Goal: Book appointment/travel/reservation

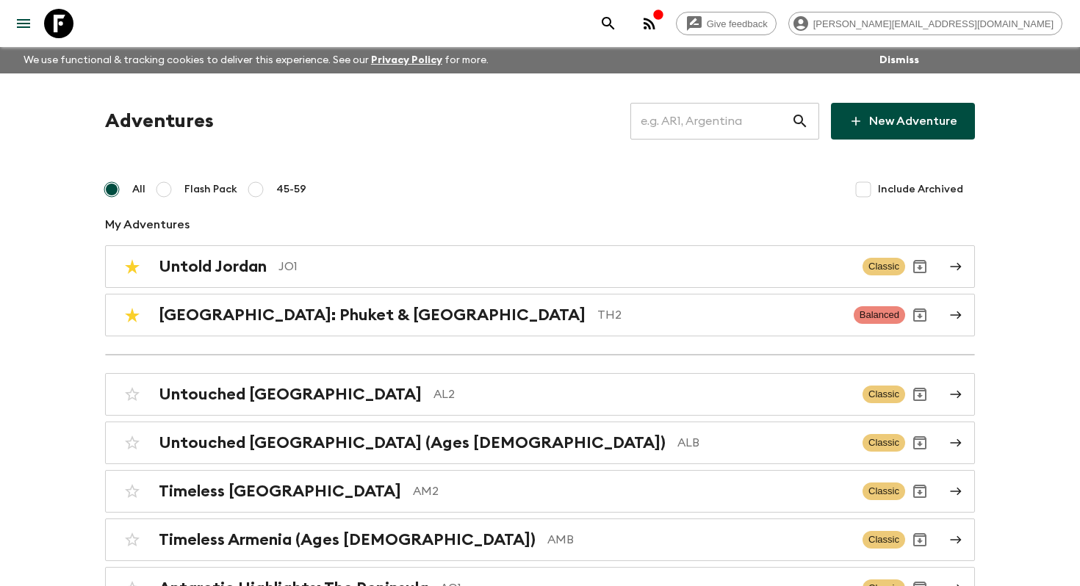
scroll to position [3496, 0]
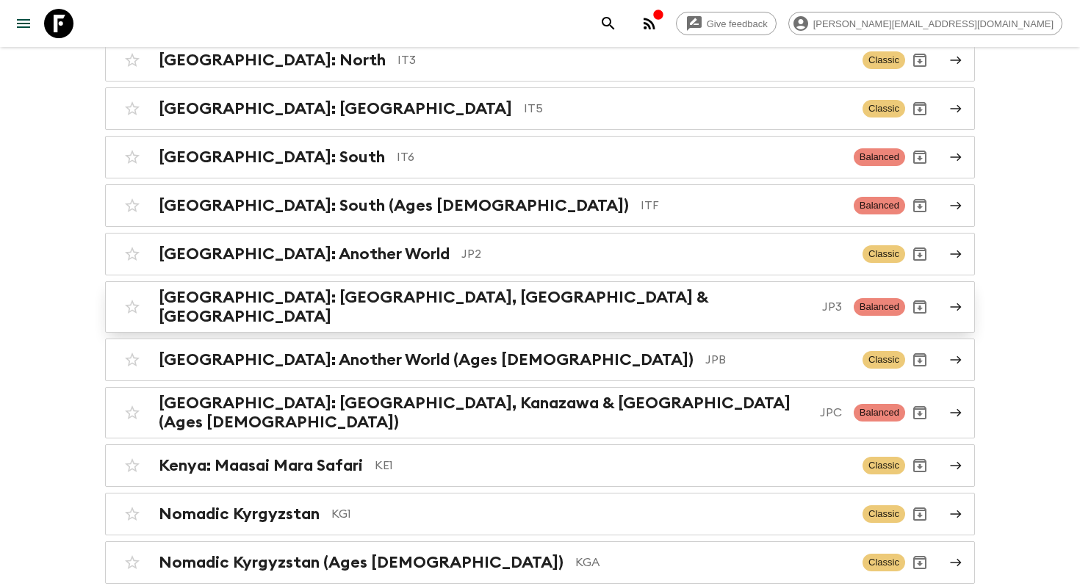
click at [822, 298] on p "JP3" at bounding box center [832, 307] width 20 height 18
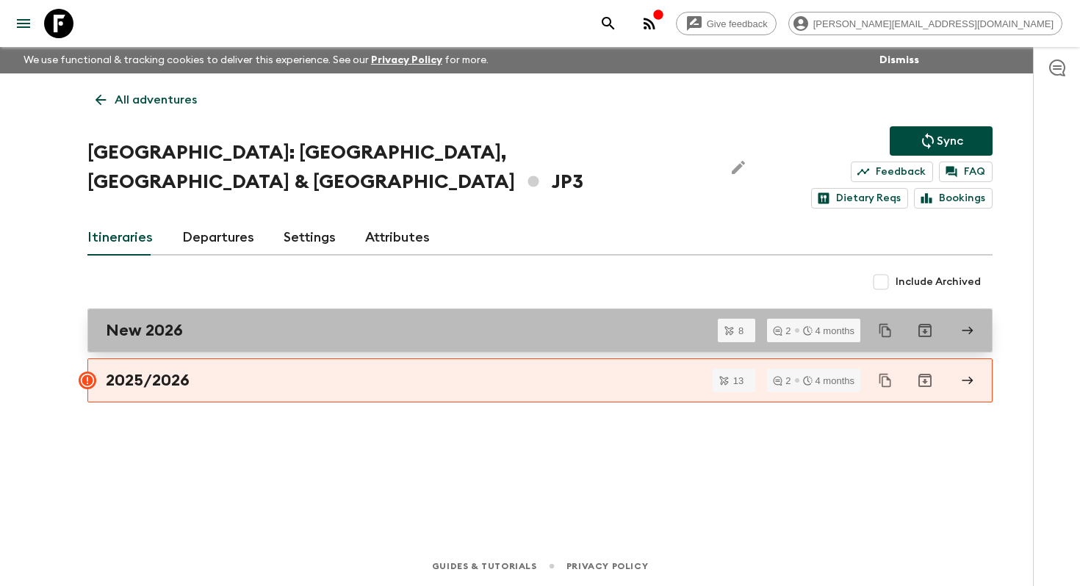
click at [339, 321] on div "New 2026" at bounding box center [526, 330] width 841 height 19
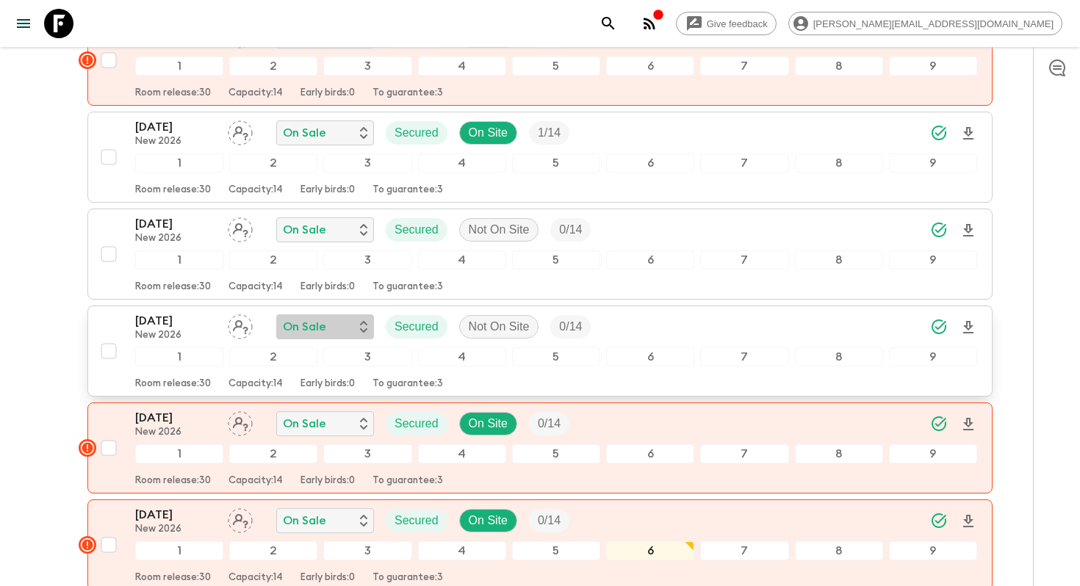
scroll to position [515, 0]
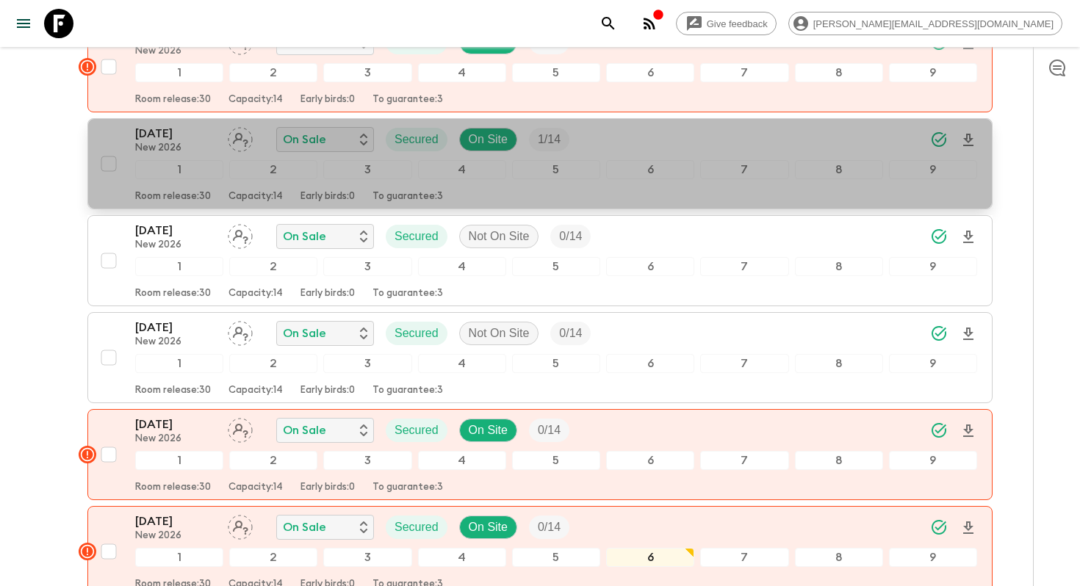
click at [157, 125] on p "[DATE]" at bounding box center [175, 134] width 81 height 18
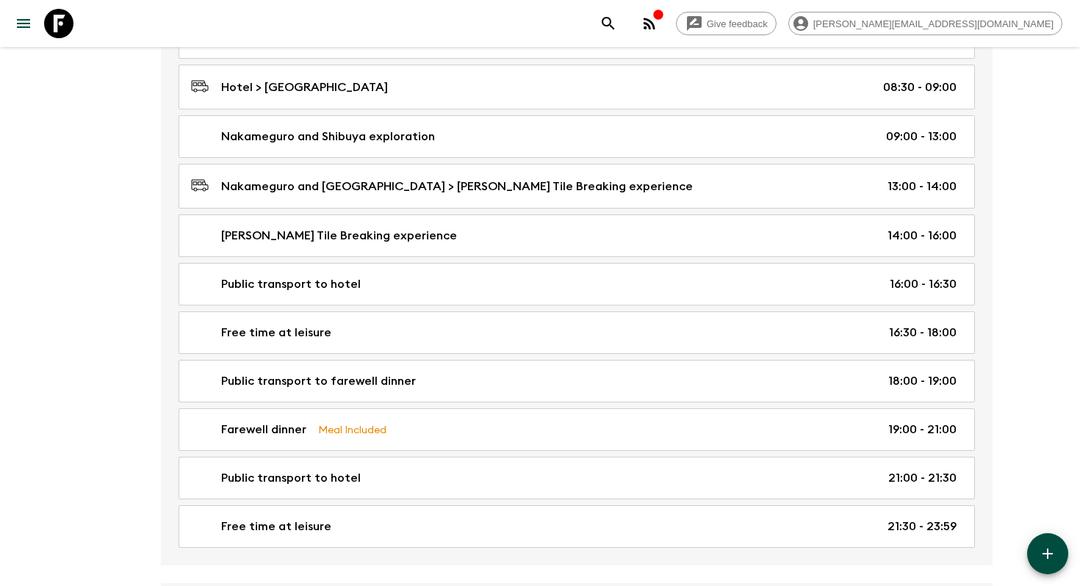
scroll to position [3615, 0]
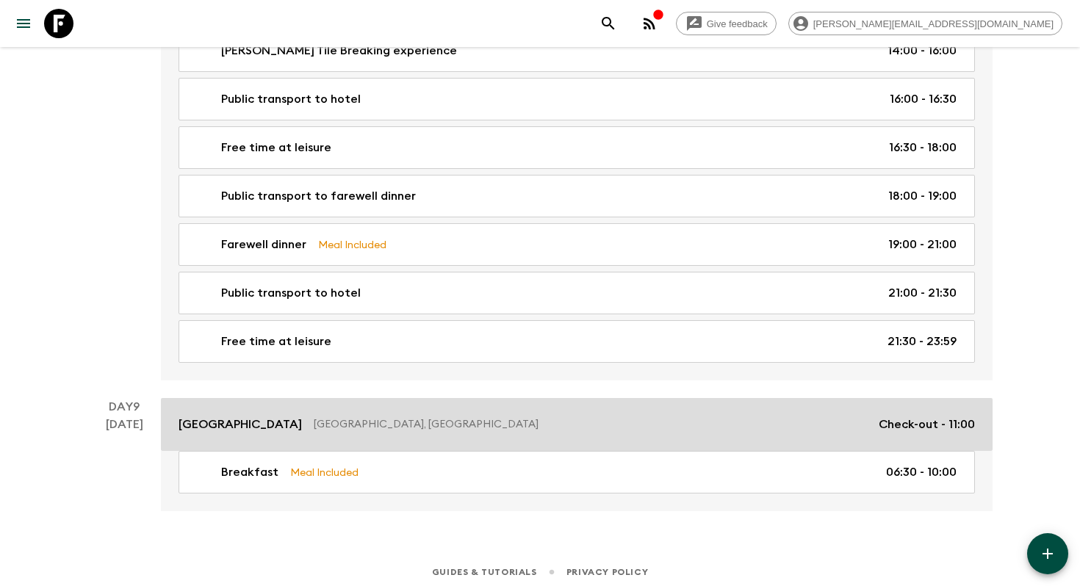
click at [282, 437] on link "[GEOGRAPHIC_DATA], [GEOGRAPHIC_DATA] Check-out - 11:00" at bounding box center [577, 424] width 832 height 53
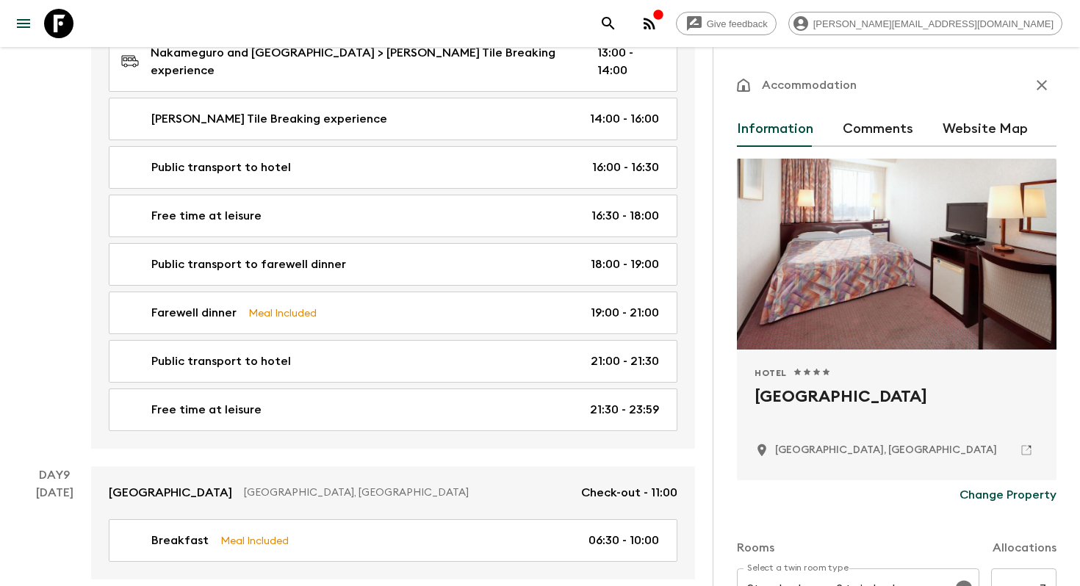
click at [852, 392] on h2 "[GEOGRAPHIC_DATA]" at bounding box center [897, 408] width 284 height 47
copy div "[GEOGRAPHIC_DATA]"
click at [800, 395] on h2 "[GEOGRAPHIC_DATA]" at bounding box center [897, 408] width 284 height 47
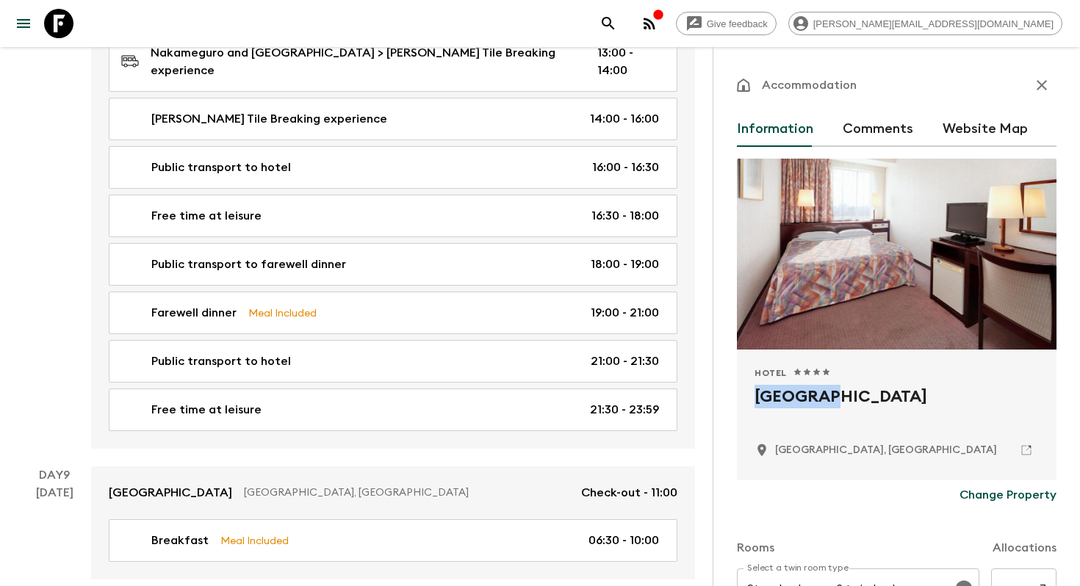
click at [800, 395] on h2 "[GEOGRAPHIC_DATA]" at bounding box center [897, 408] width 284 height 47
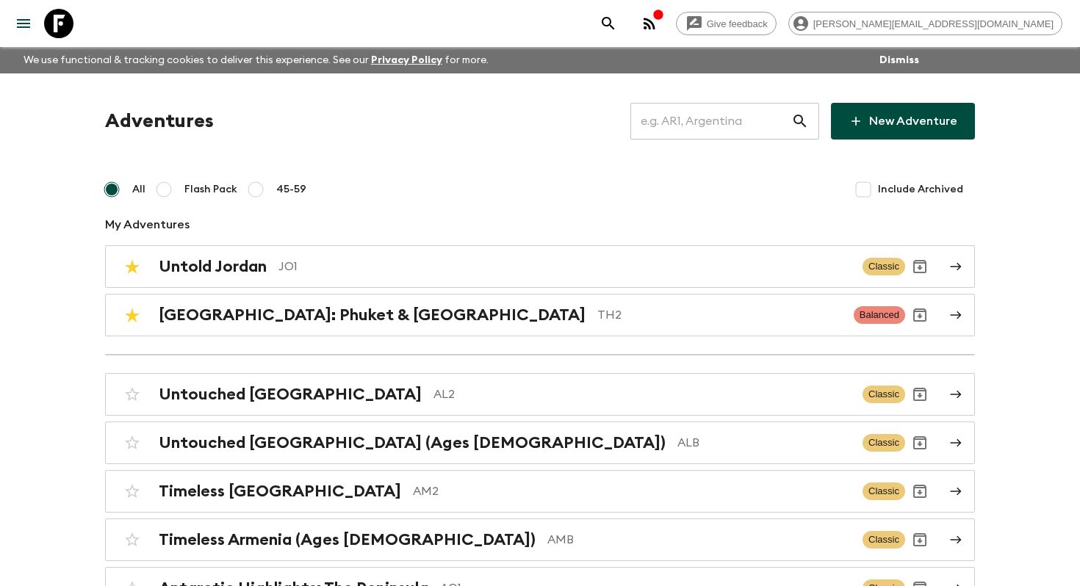
scroll to position [5096, 0]
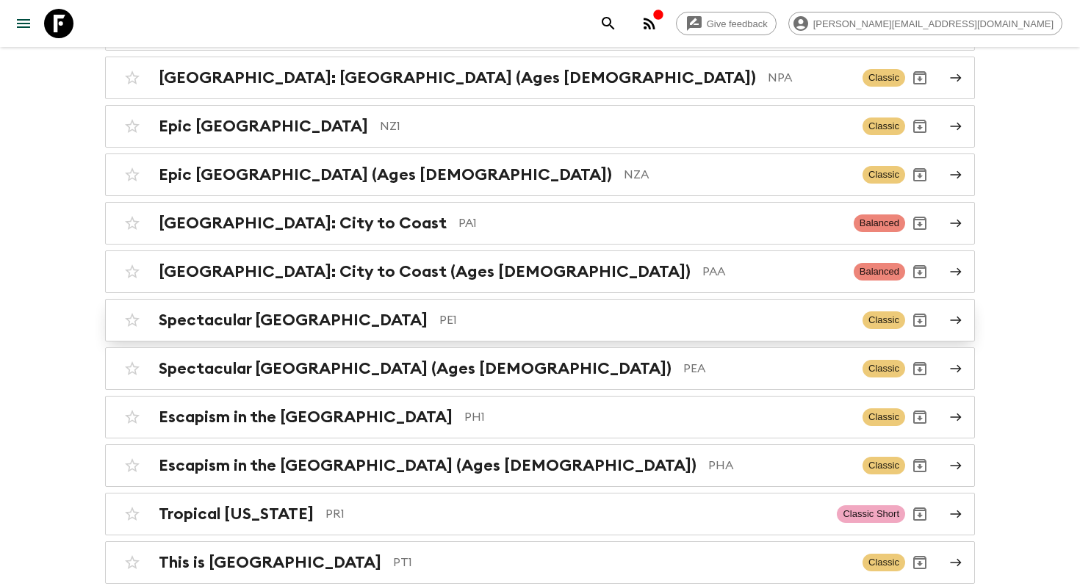
click at [517, 312] on p "PE1" at bounding box center [645, 321] width 412 height 18
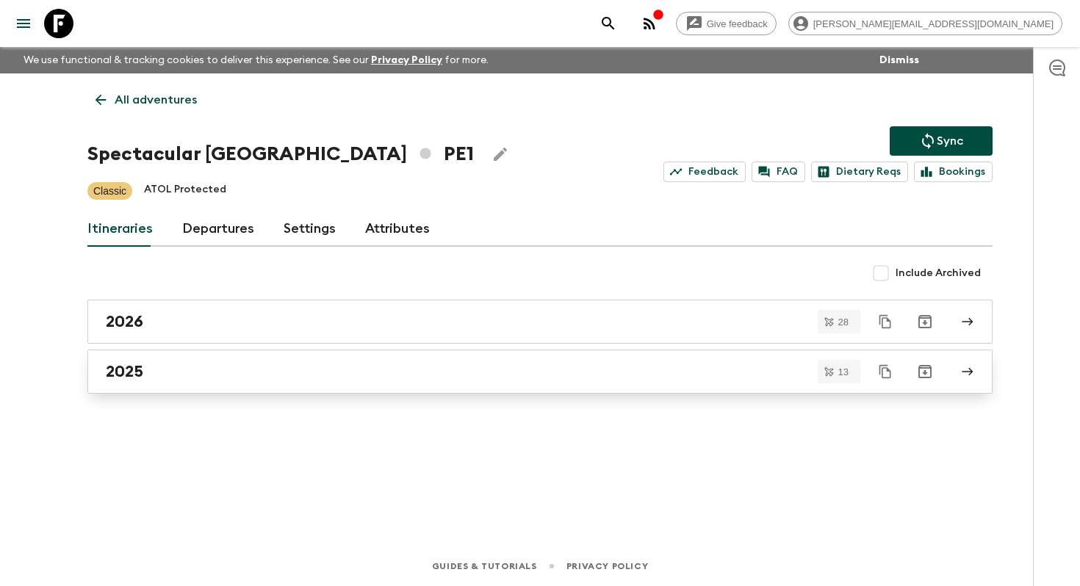
click at [236, 388] on link "2025" at bounding box center [539, 372] width 905 height 44
